Goal: Task Accomplishment & Management: Use online tool/utility

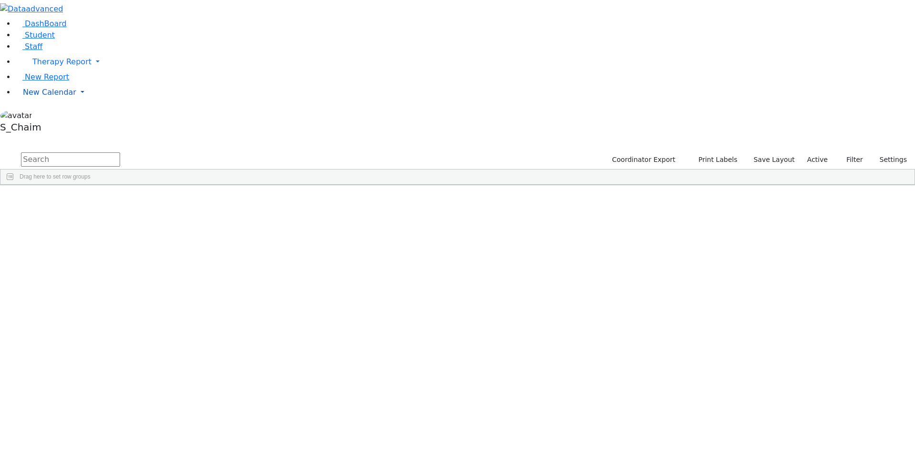
click at [47, 97] on span "New Calendar" at bounding box center [49, 92] width 53 height 9
click at [44, 116] on span "Calendar" at bounding box center [37, 111] width 34 height 9
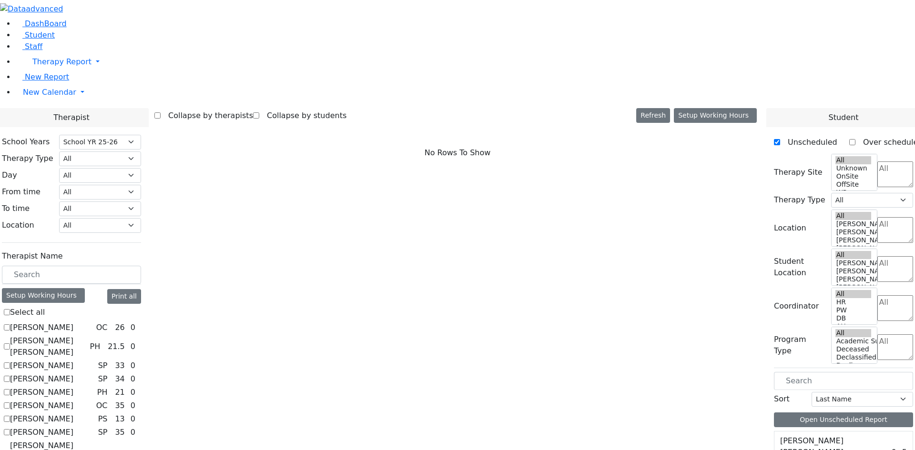
select select "212"
click at [141, 151] on select "All Psych Hearing Vision Speech Physical Occupational" at bounding box center [100, 158] width 82 height 15
select select "3"
click at [141, 151] on select "All Psych Hearing Vision Speech Physical Occupational" at bounding box center [100, 158] width 82 height 15
select select "3"
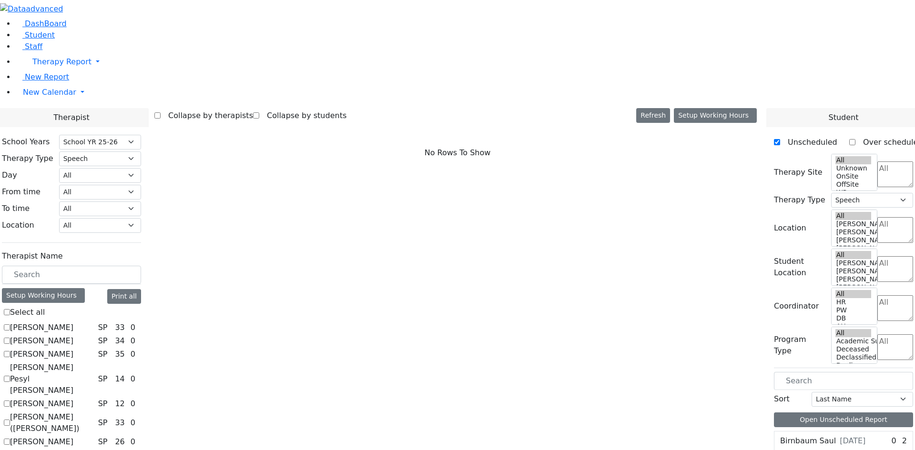
click at [94, 362] on label "Berman Pesyl Miriam" at bounding box center [52, 379] width 84 height 34
click at [10, 376] on input "Berman Pesyl Miriam" at bounding box center [7, 379] width 6 height 6
checkbox input "true"
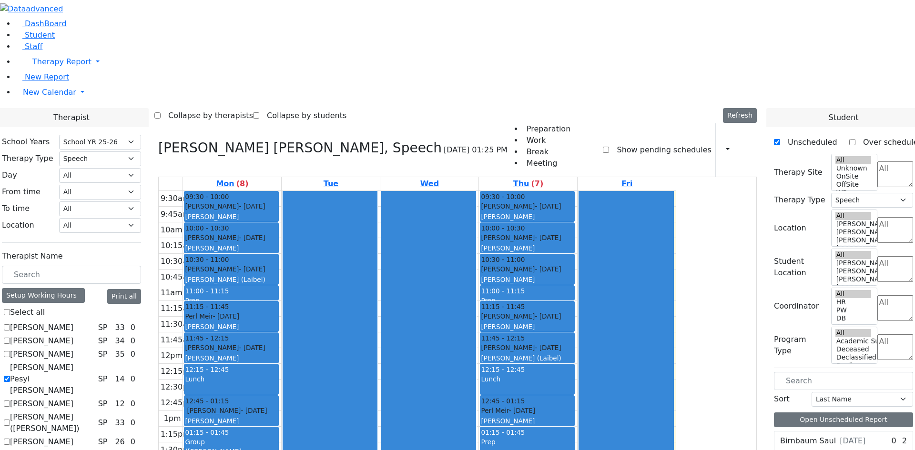
checkbox input "true"
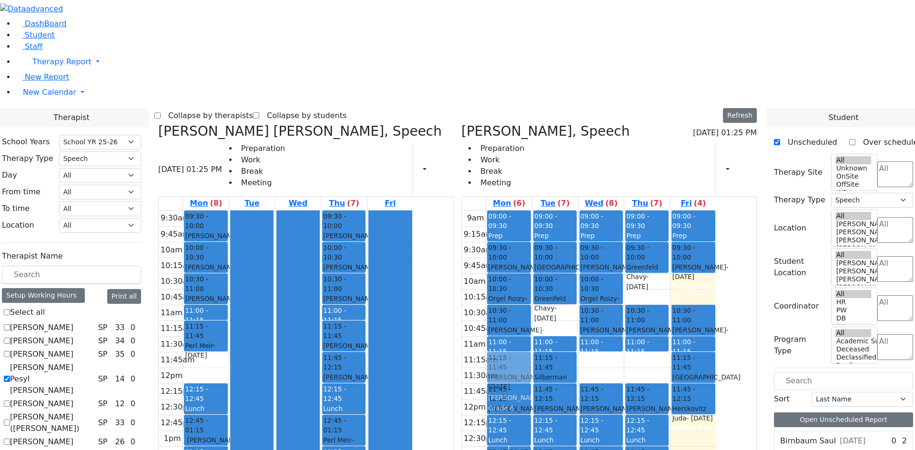
drag, startPoint x: 303, startPoint y: 222, endPoint x: 553, endPoint y: 222, distance: 249.6
click at [553, 222] on div "Berman Pesyl Miriam, Speech 09/19/2025 01:25 PM Preparation Work Break Meeting …" at bounding box center [457, 355] width 606 height 465
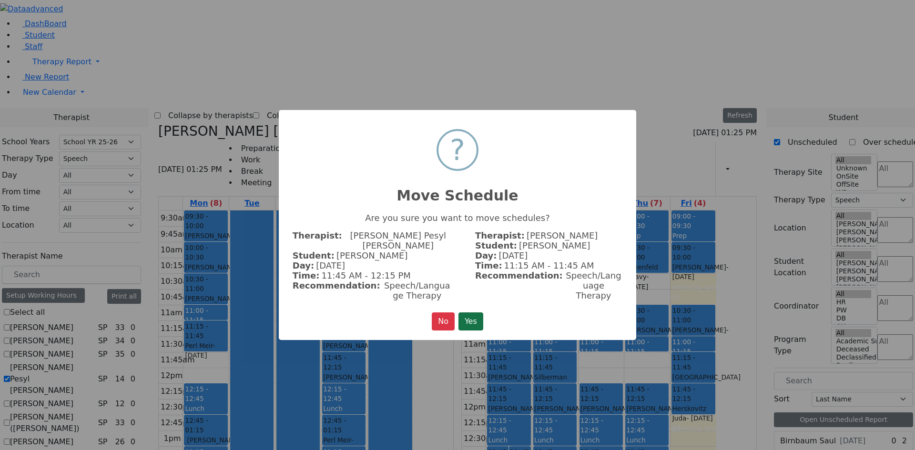
click at [471, 318] on button "Yes" at bounding box center [470, 321] width 25 height 18
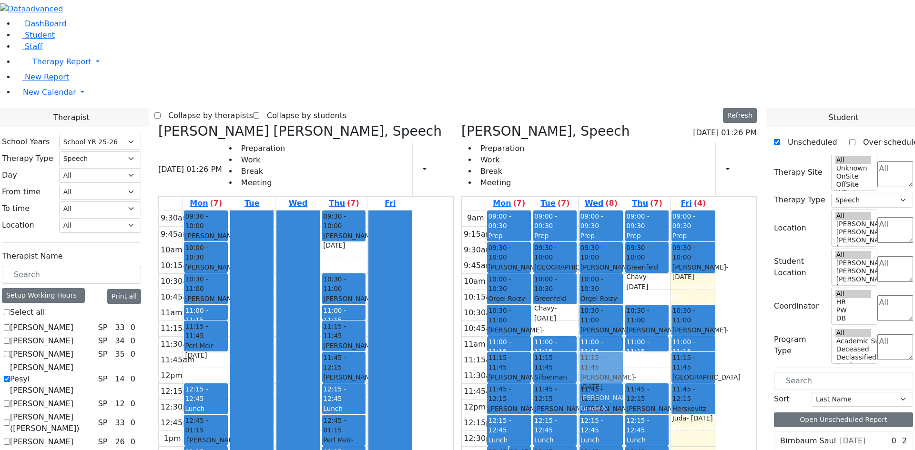
drag, startPoint x: 426, startPoint y: 112, endPoint x: 634, endPoint y: 222, distance: 234.8
click at [634, 222] on div "Berman Pesyl Miriam, Speech 09/19/2025 01:26 PM Preparation Work Break Meeting …" at bounding box center [457, 355] width 606 height 465
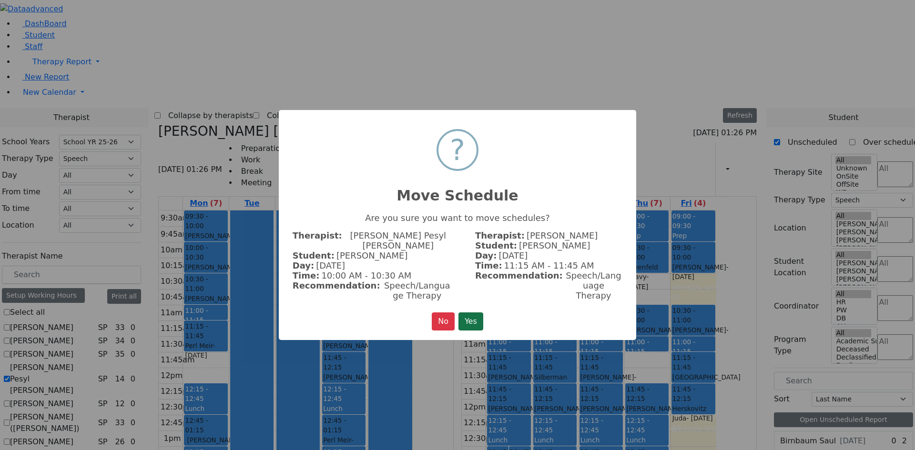
click at [467, 315] on button "Yes" at bounding box center [470, 321] width 25 height 18
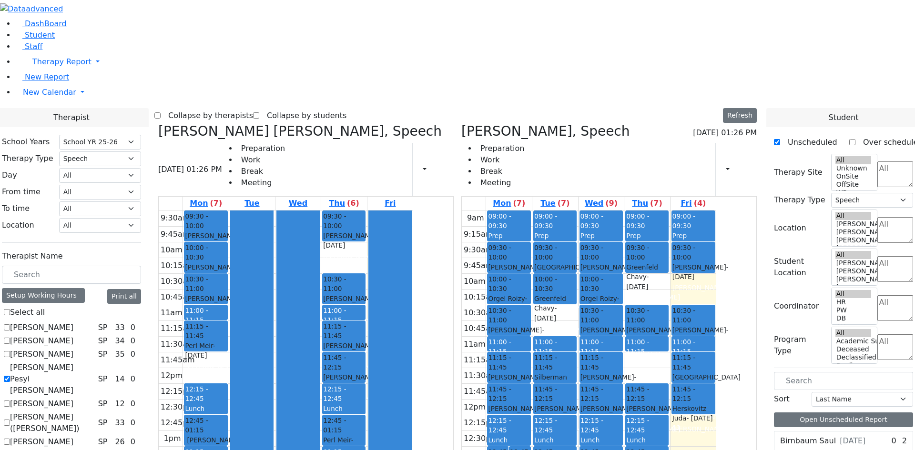
click at [94, 362] on label "Berman Pesyl Miriam" at bounding box center [52, 379] width 84 height 34
click at [10, 376] on input "Berman Pesyl Miriam" at bounding box center [7, 379] width 6 height 6
checkbox input "false"
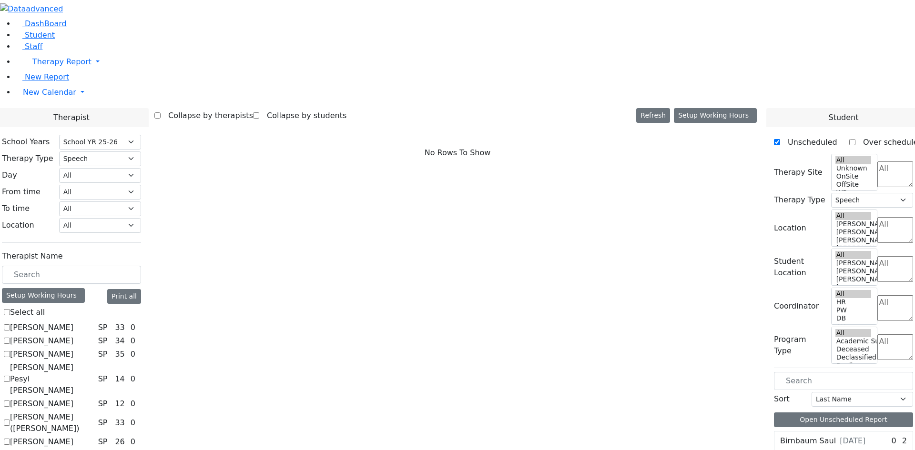
checkbox input "true"
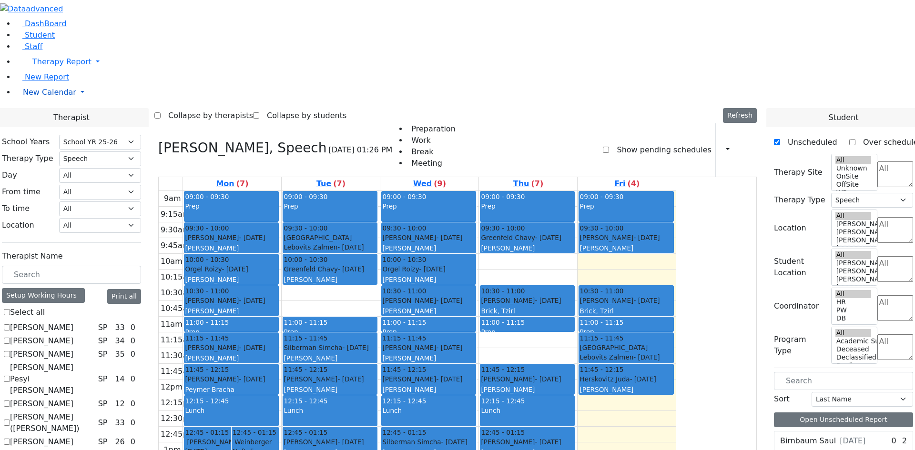
click at [43, 97] on span "New Calendar" at bounding box center [49, 92] width 53 height 9
click at [39, 127] on span "Teacher Report" at bounding box center [51, 122] width 57 height 9
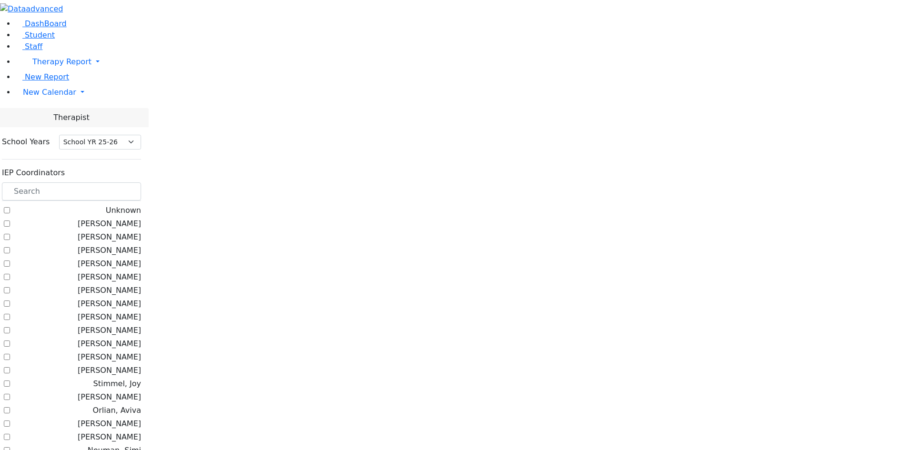
select select "212"
click at [132, 182] on input "text" at bounding box center [71, 191] width 139 height 18
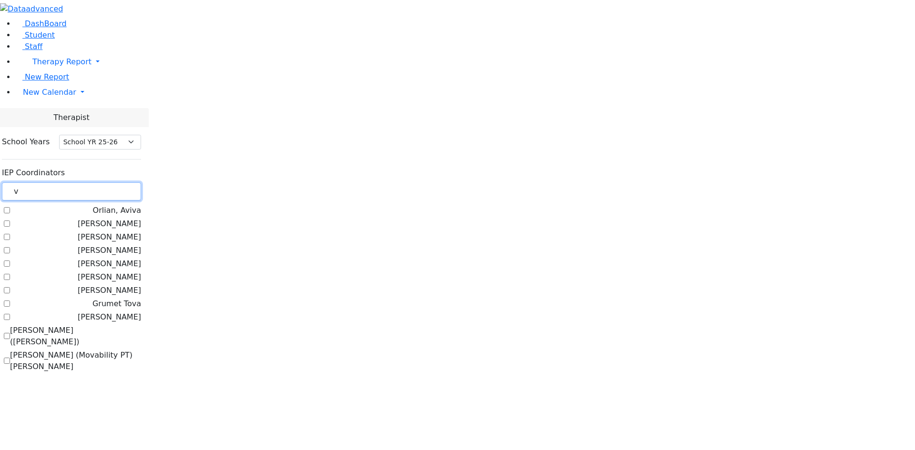
type input "v"
click at [141, 312] on label "[PERSON_NAME]" at bounding box center [109, 317] width 63 height 11
click at [10, 314] on input "[PERSON_NAME]" at bounding box center [7, 317] width 6 height 6
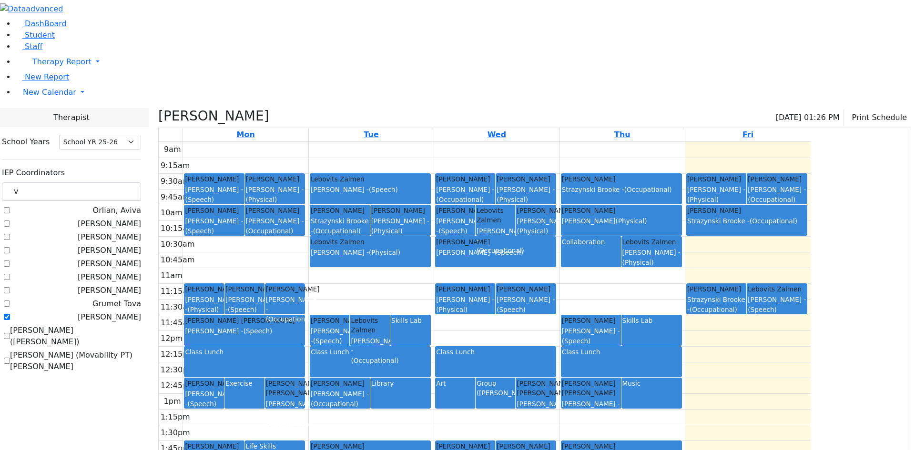
click at [135, 312] on label "[PERSON_NAME]" at bounding box center [109, 317] width 63 height 11
click at [10, 314] on input "[PERSON_NAME]" at bounding box center [7, 317] width 6 height 6
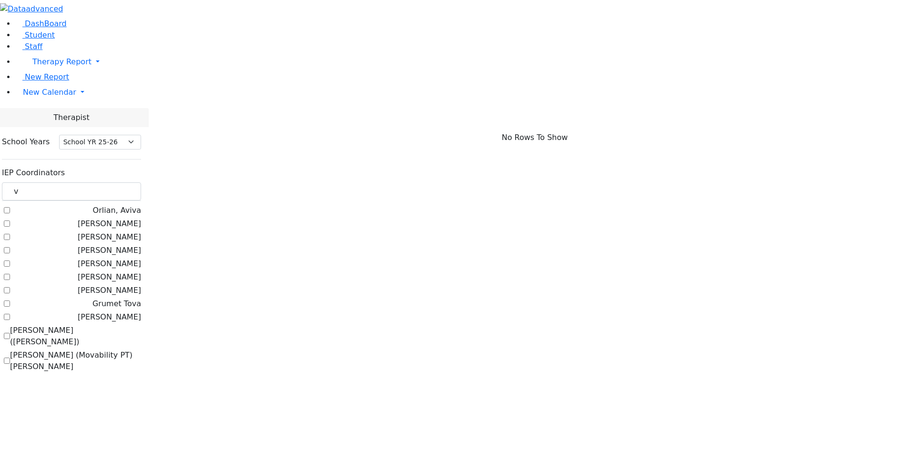
click at [135, 312] on label "[PERSON_NAME]" at bounding box center [109, 317] width 63 height 11
click at [10, 314] on input "[PERSON_NAME]" at bounding box center [7, 317] width 6 height 6
checkbox input "true"
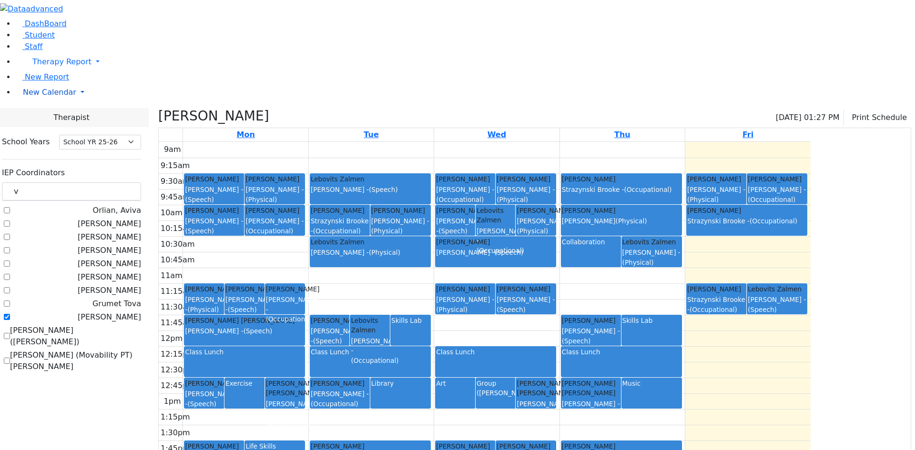
click at [48, 97] on span "New Calendar" at bounding box center [49, 92] width 53 height 9
click at [44, 116] on span "Calendar" at bounding box center [37, 111] width 34 height 9
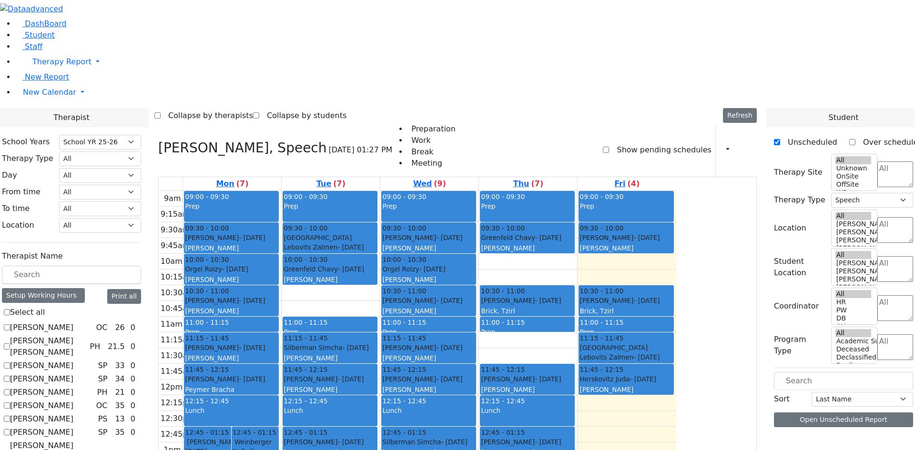
select select "212"
select select "3"
click at [141, 151] on select "All Psych Hearing Vision Speech Physical Occupational" at bounding box center [100, 158] width 82 height 15
select select "3"
click at [141, 151] on select "All Psych Hearing Vision Speech Physical Occupational" at bounding box center [100, 158] width 82 height 15
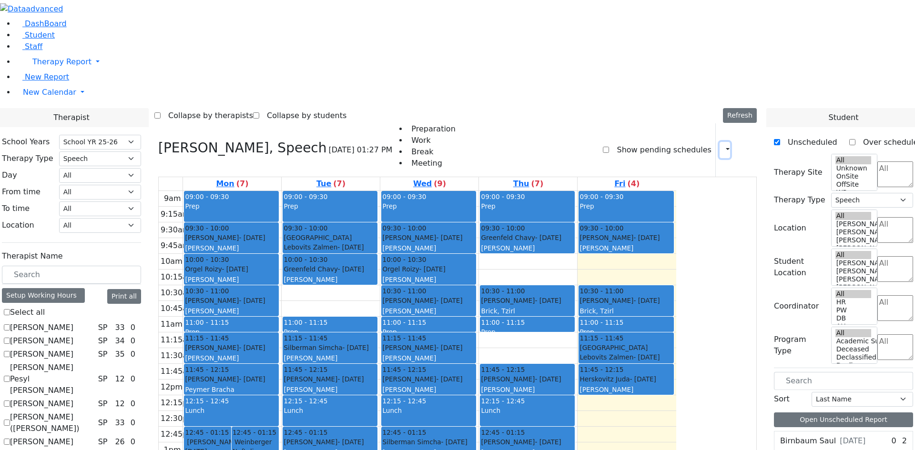
click at [719, 142] on button "button" at bounding box center [724, 150] width 10 height 16
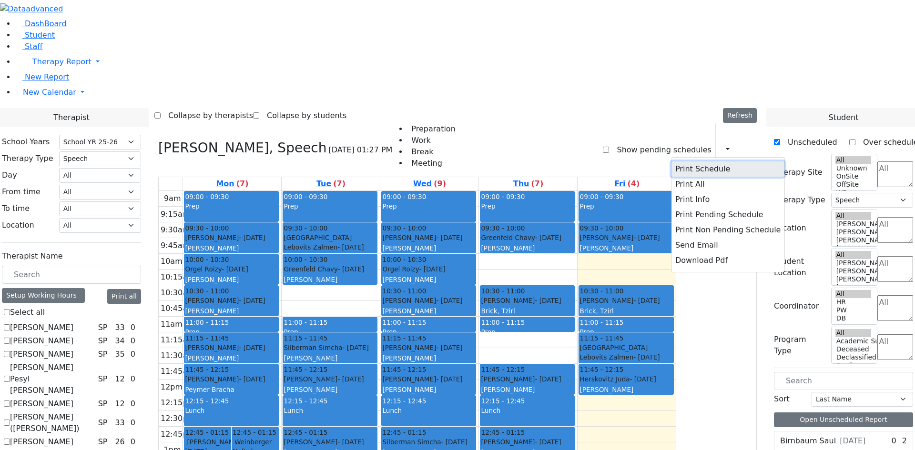
click at [705, 161] on button "Print Schedule" at bounding box center [727, 168] width 113 height 15
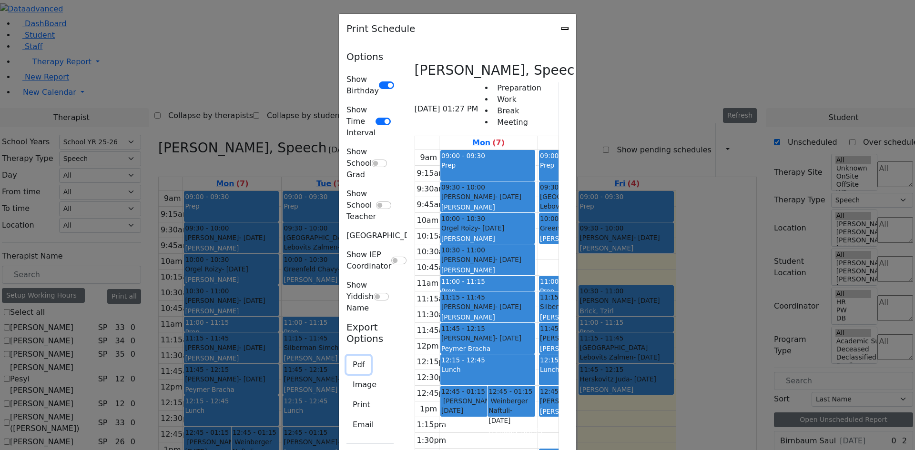
click at [346, 356] on button "Pdf" at bounding box center [358, 365] width 24 height 18
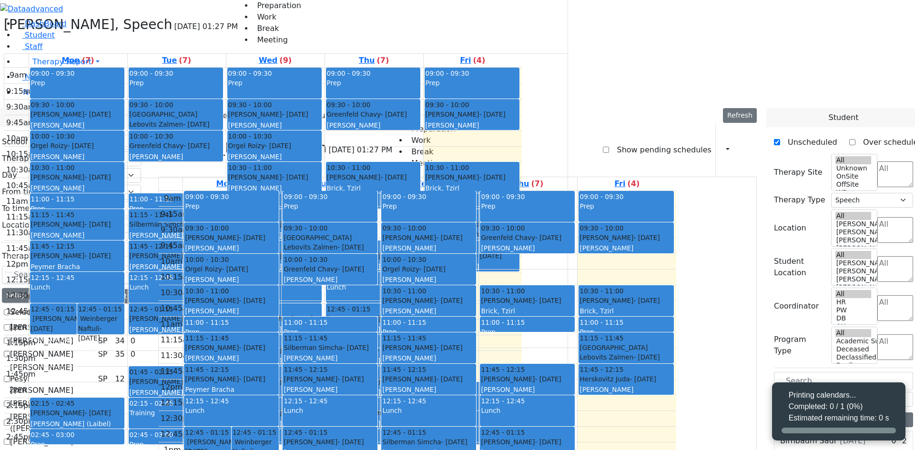
select select "212"
select select "3"
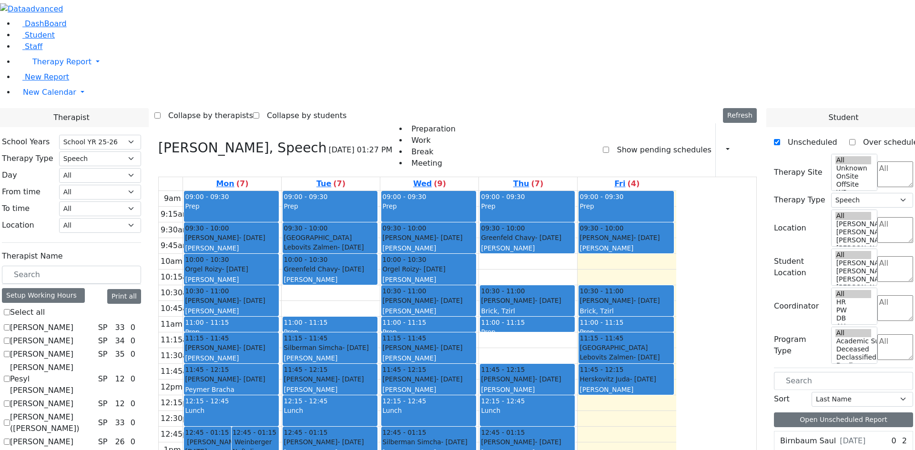
click at [229, 333] on span "11:15 - 11:45" at bounding box center [207, 338] width 44 height 10
checkbox input "false"
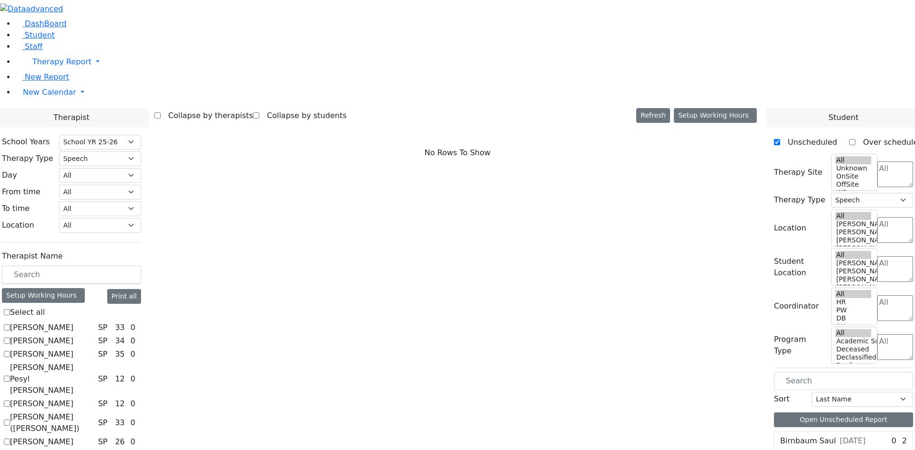
click at [94, 362] on label "Berman Pesyl Miriam" at bounding box center [52, 379] width 84 height 34
click at [10, 376] on input "Berman Pesyl Miriam" at bounding box center [7, 379] width 6 height 6
checkbox input "true"
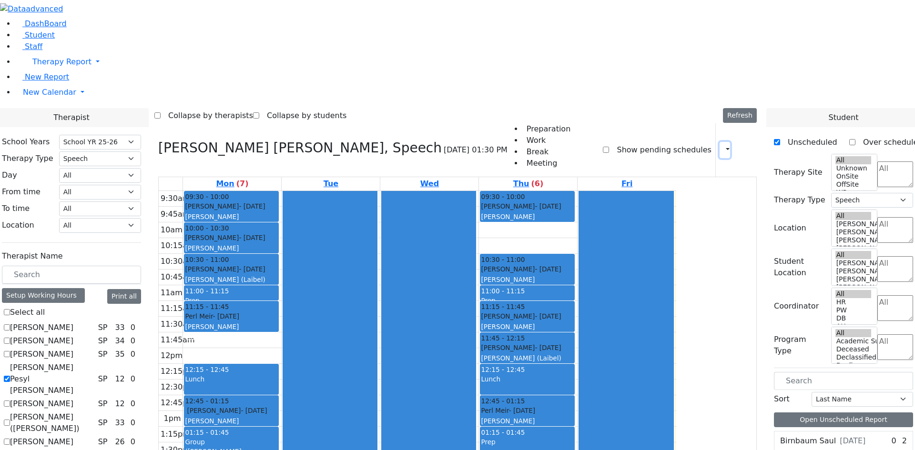
click at [722, 145] on icon "button" at bounding box center [722, 149] width 0 height 9
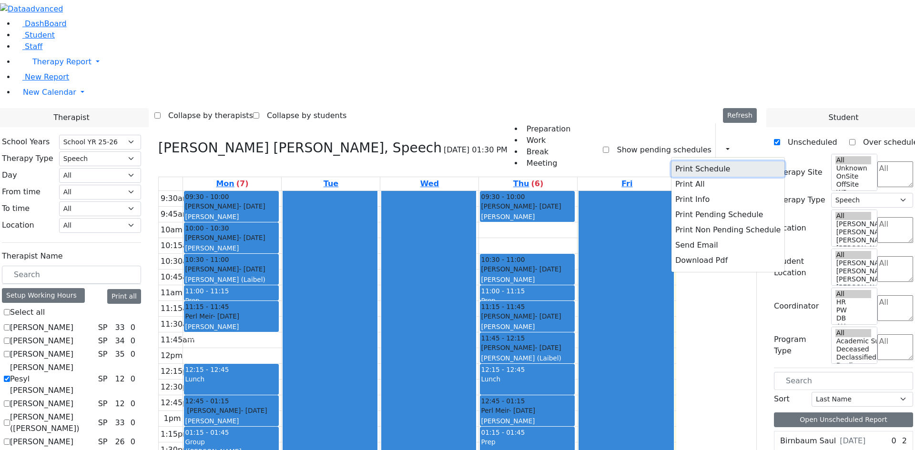
click at [695, 161] on button "Print Schedule" at bounding box center [727, 168] width 113 height 15
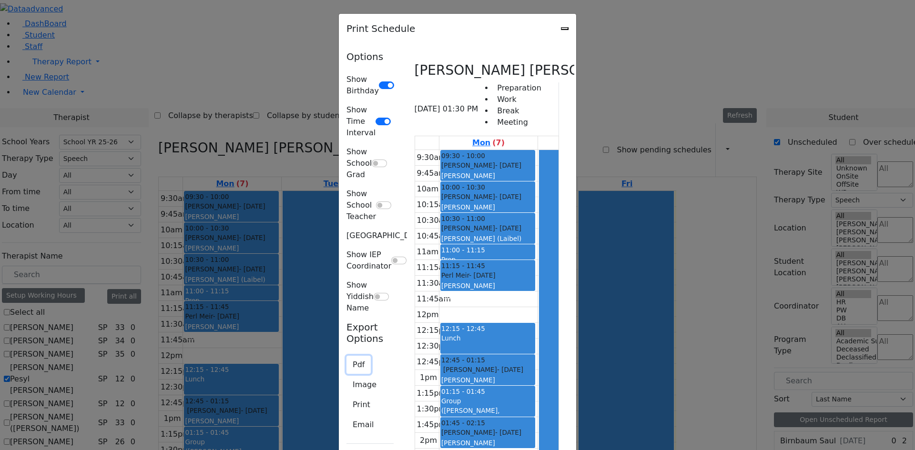
click at [346, 356] on button "Pdf" at bounding box center [358, 365] width 24 height 18
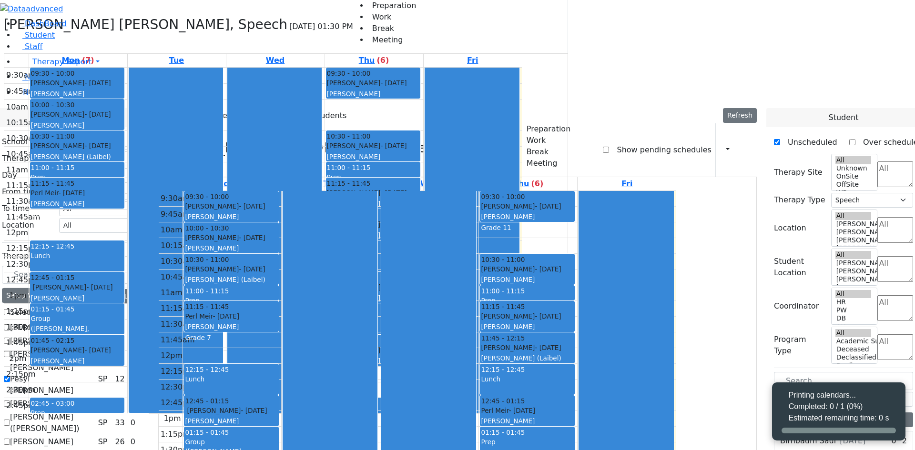
select select "212"
select select "3"
